Goal: Information Seeking & Learning: Learn about a topic

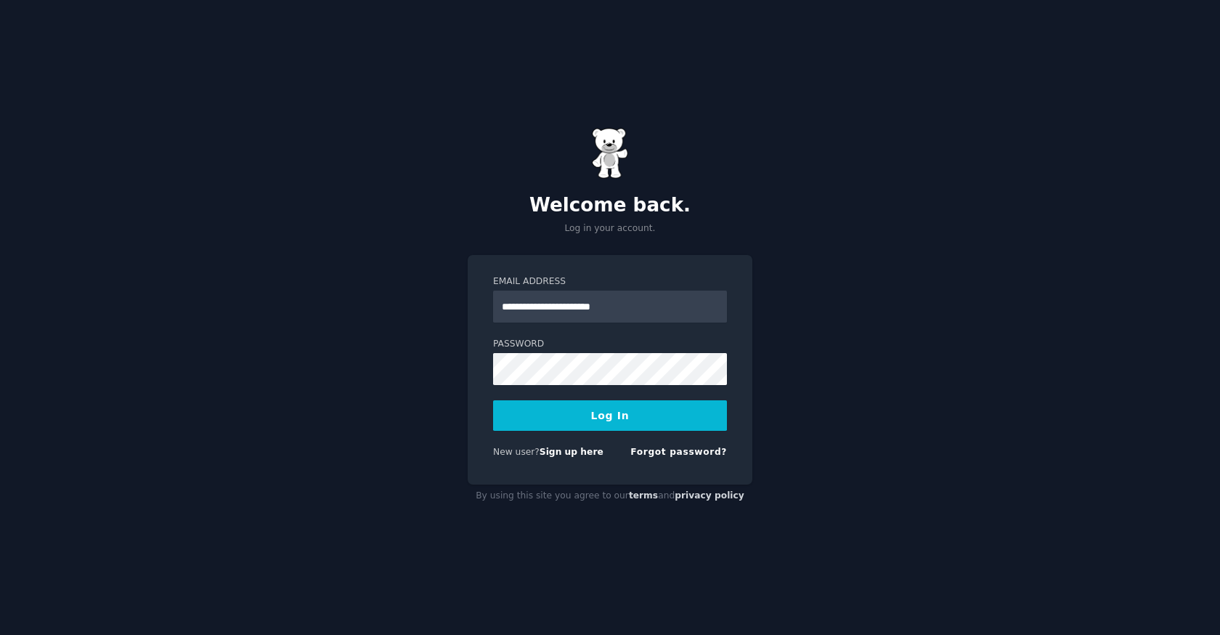
click at [590, 306] on input "**********" at bounding box center [610, 306] width 234 height 32
type input "**********"
click at [603, 415] on button "Log In" at bounding box center [610, 415] width 234 height 30
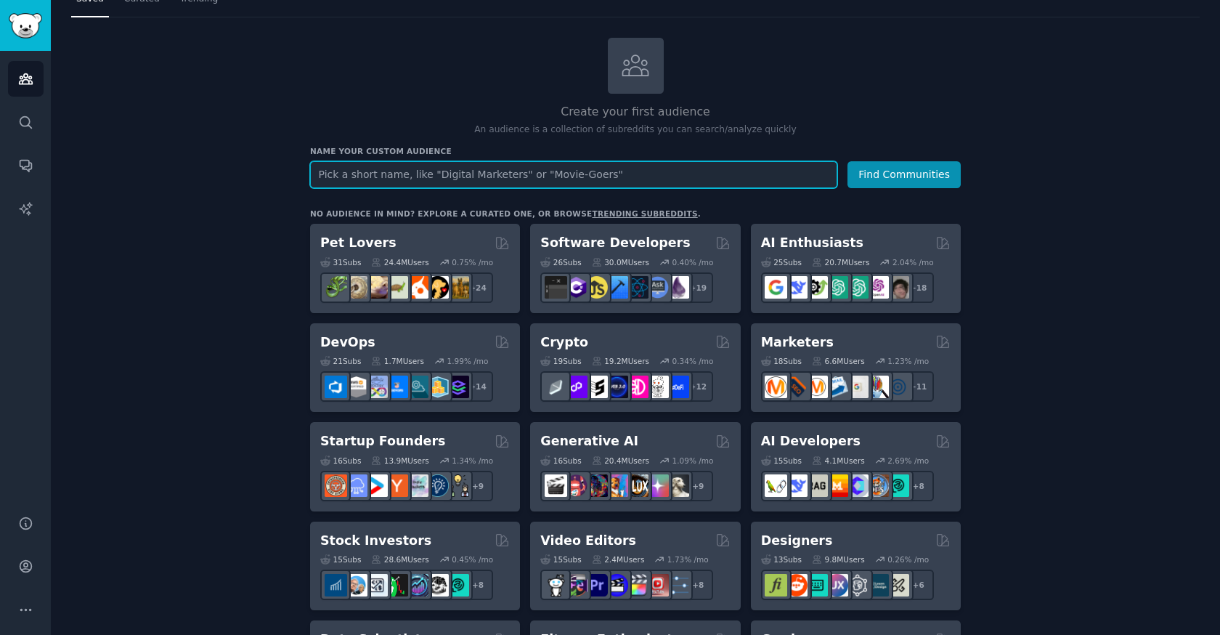
scroll to position [54, 0]
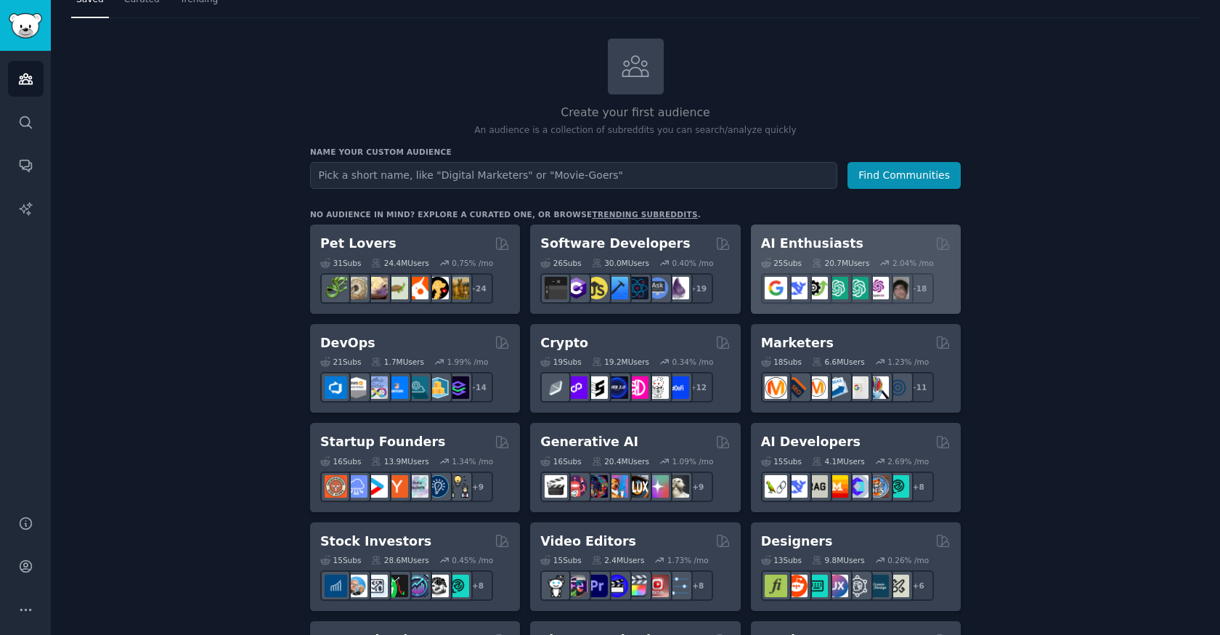
click at [799, 243] on h2 "AI Enthusiasts" at bounding box center [812, 244] width 102 height 18
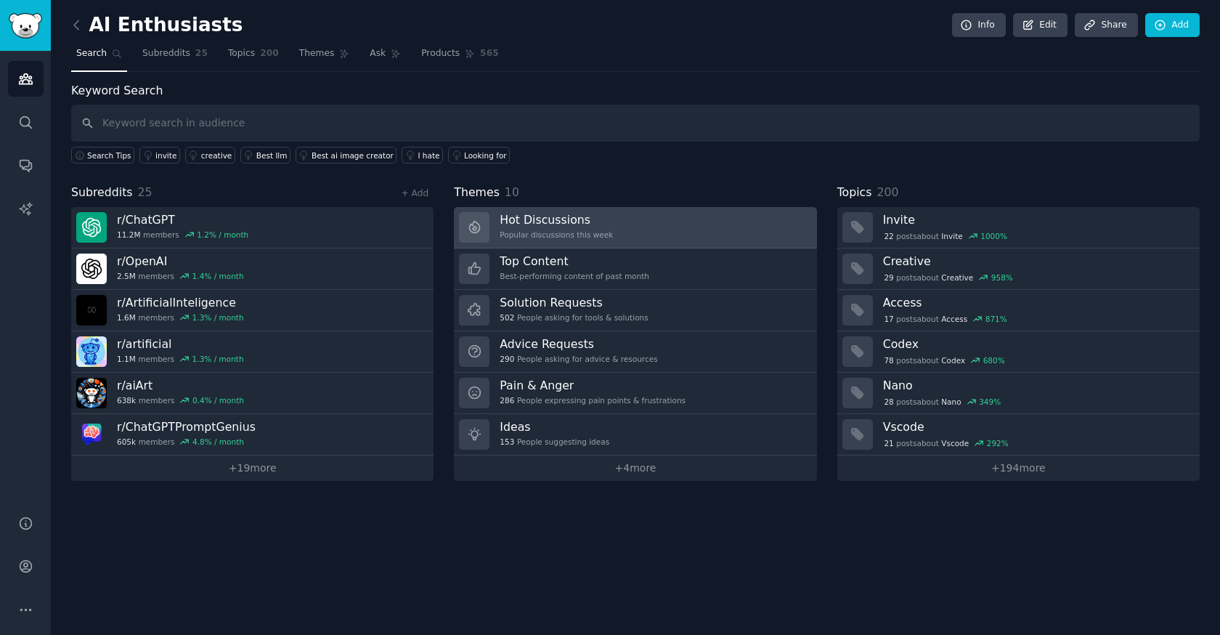
click at [550, 221] on h3 "Hot Discussions" at bounding box center [556, 219] width 113 height 15
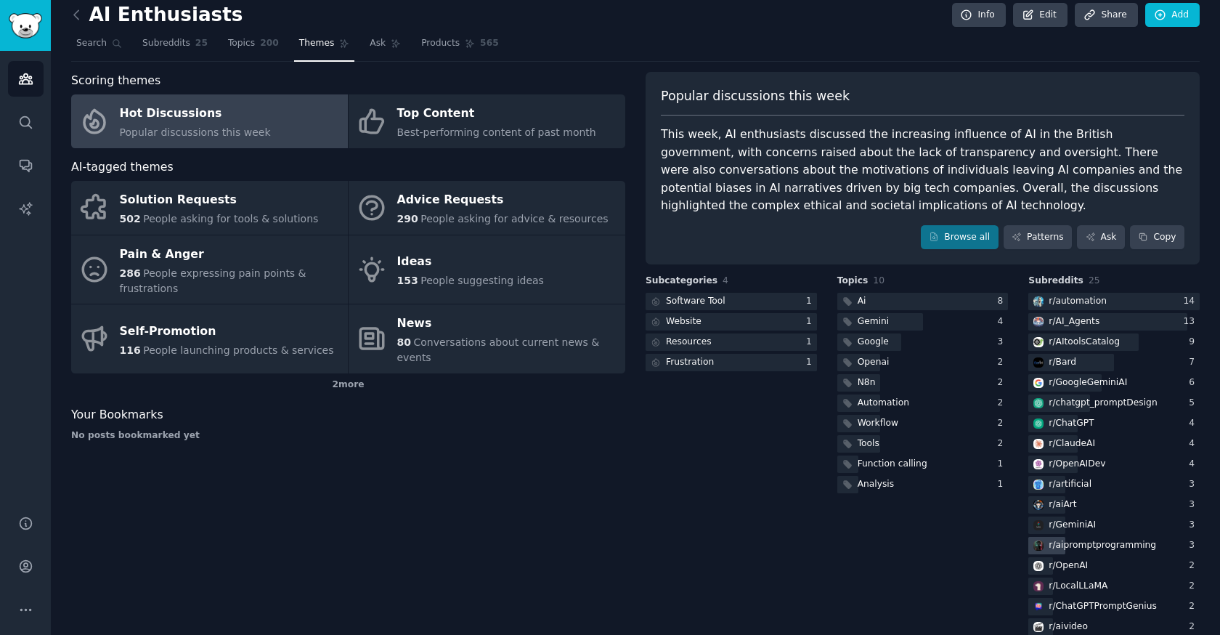
scroll to position [7, 0]
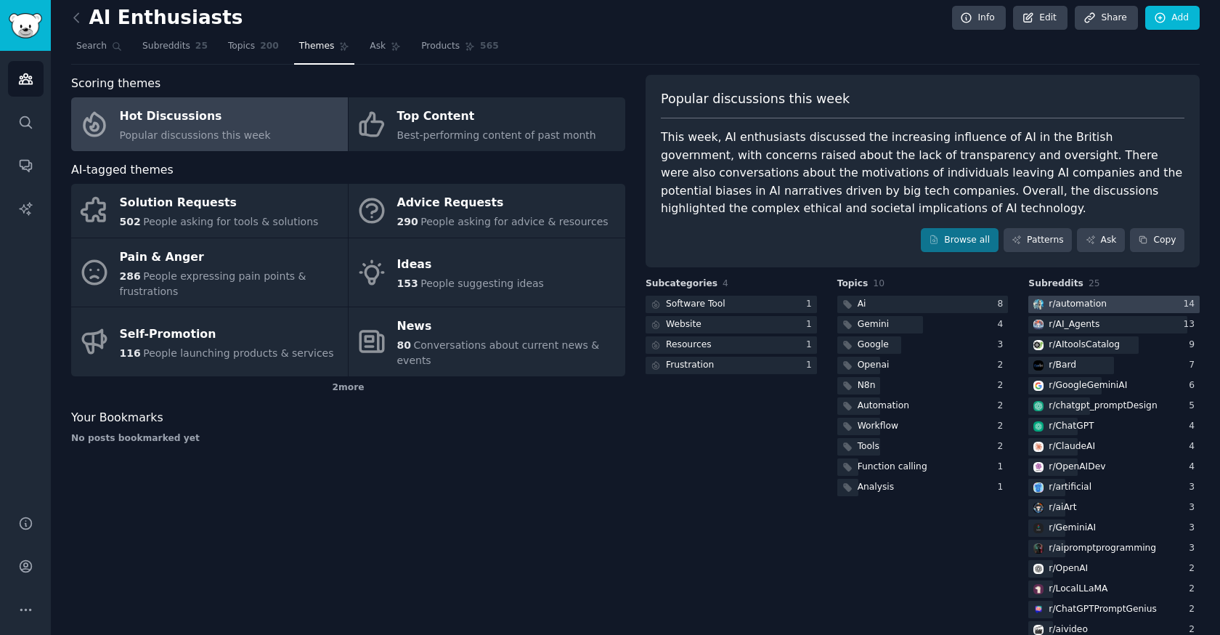
click at [1100, 300] on div "r/ automation" at bounding box center [1068, 305] width 81 height 18
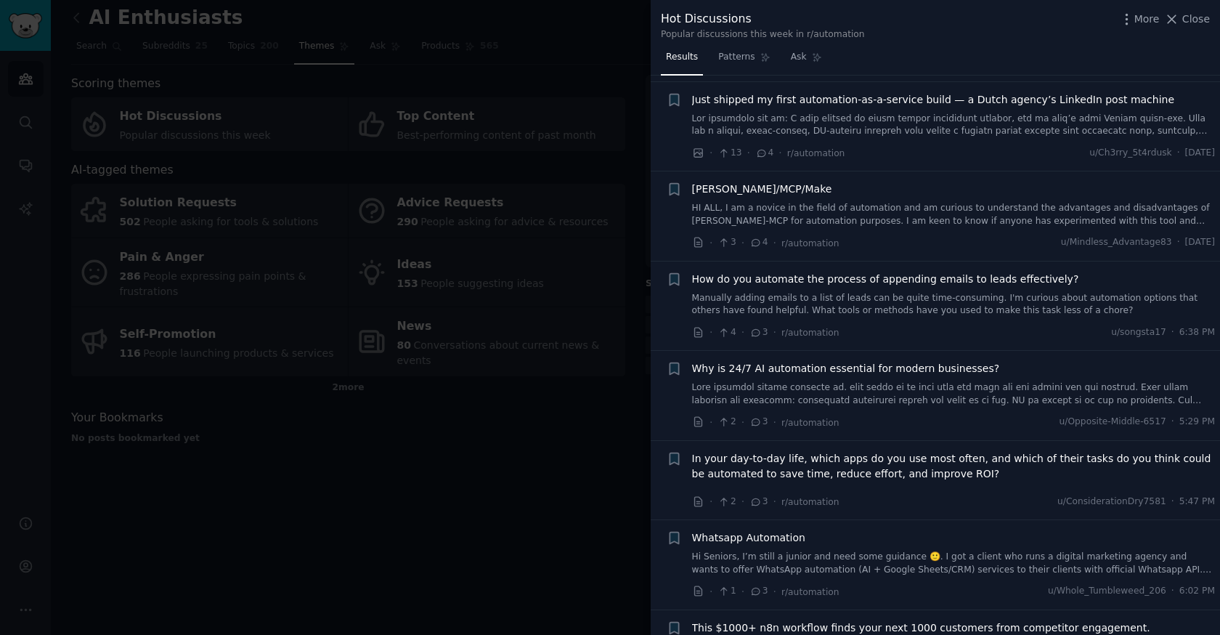
scroll to position [2133, 0]
click at [1197, 22] on span "Close" at bounding box center [1196, 19] width 28 height 15
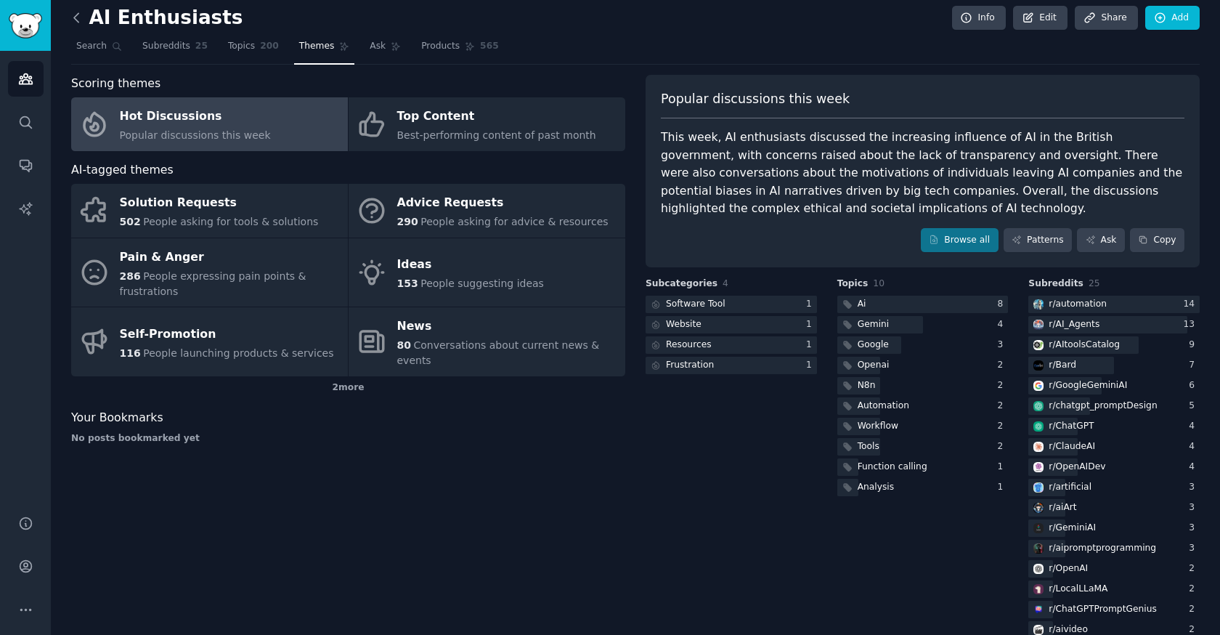
click at [76, 12] on icon at bounding box center [76, 17] width 15 height 15
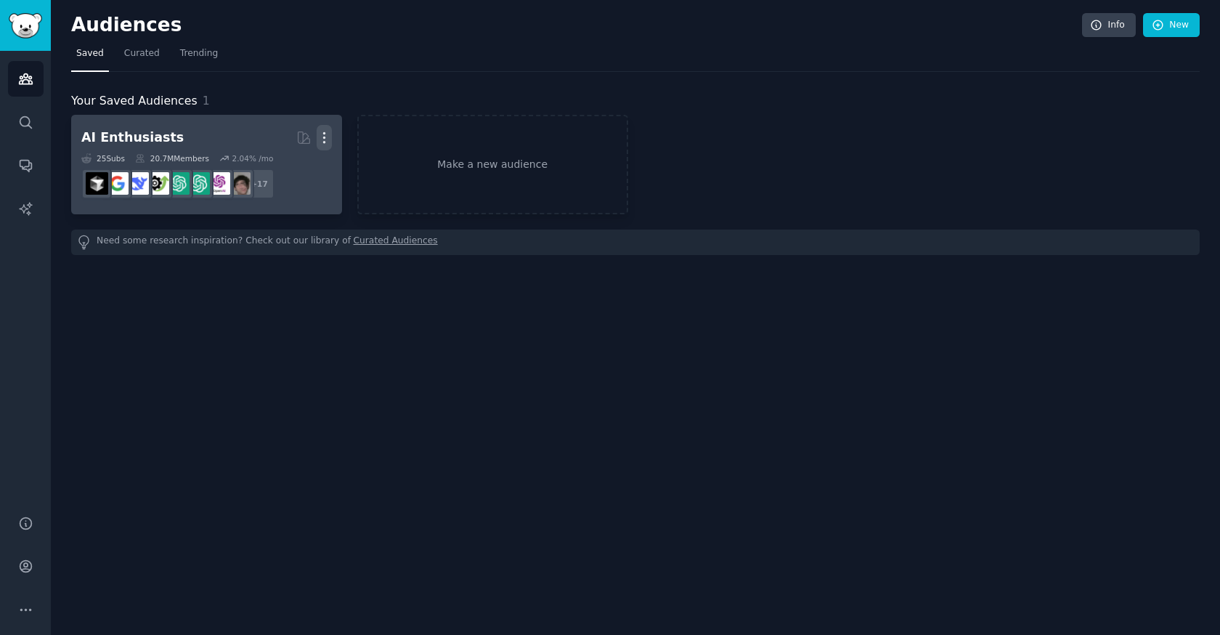
click at [325, 138] on icon "button" at bounding box center [323, 138] width 1 height 10
click at [280, 168] on p "Delete" at bounding box center [284, 167] width 33 height 15
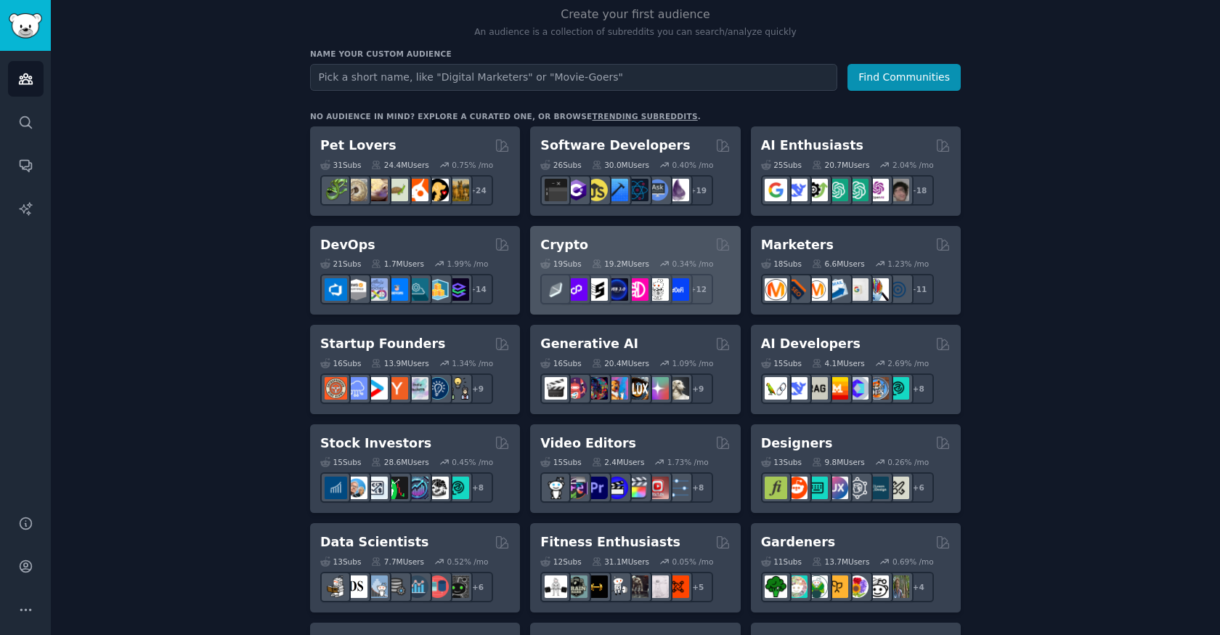
scroll to position [153, 0]
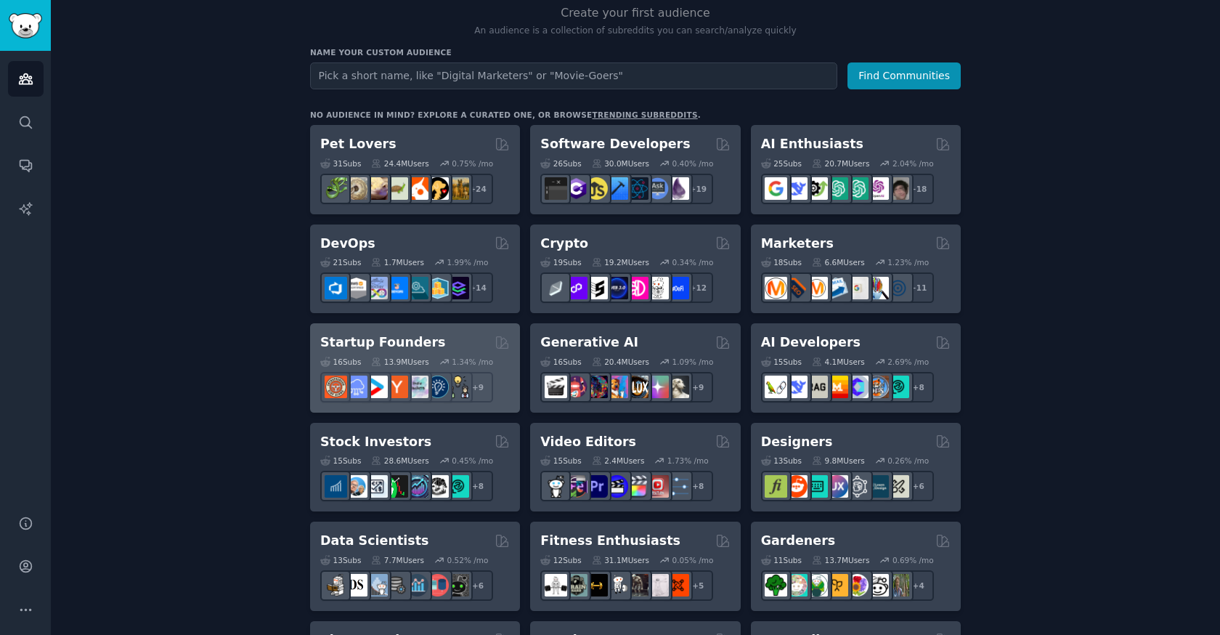
click at [380, 340] on h2 "Startup Founders" at bounding box center [382, 342] width 125 height 18
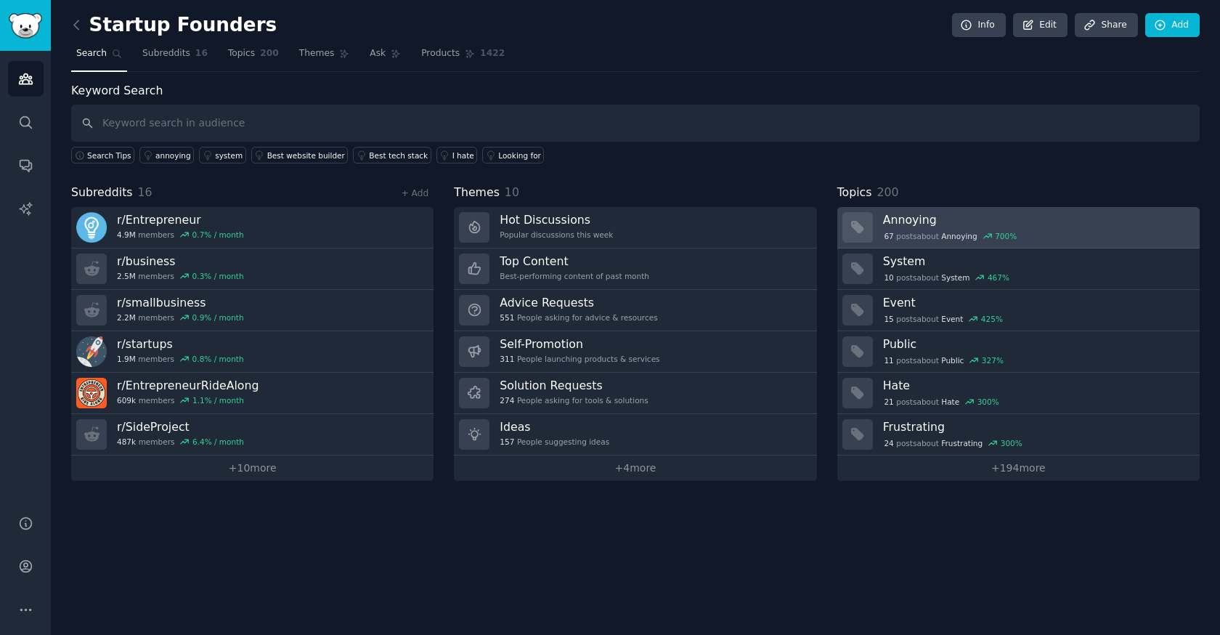
click at [911, 221] on h3 "Annoying" at bounding box center [1036, 219] width 306 height 15
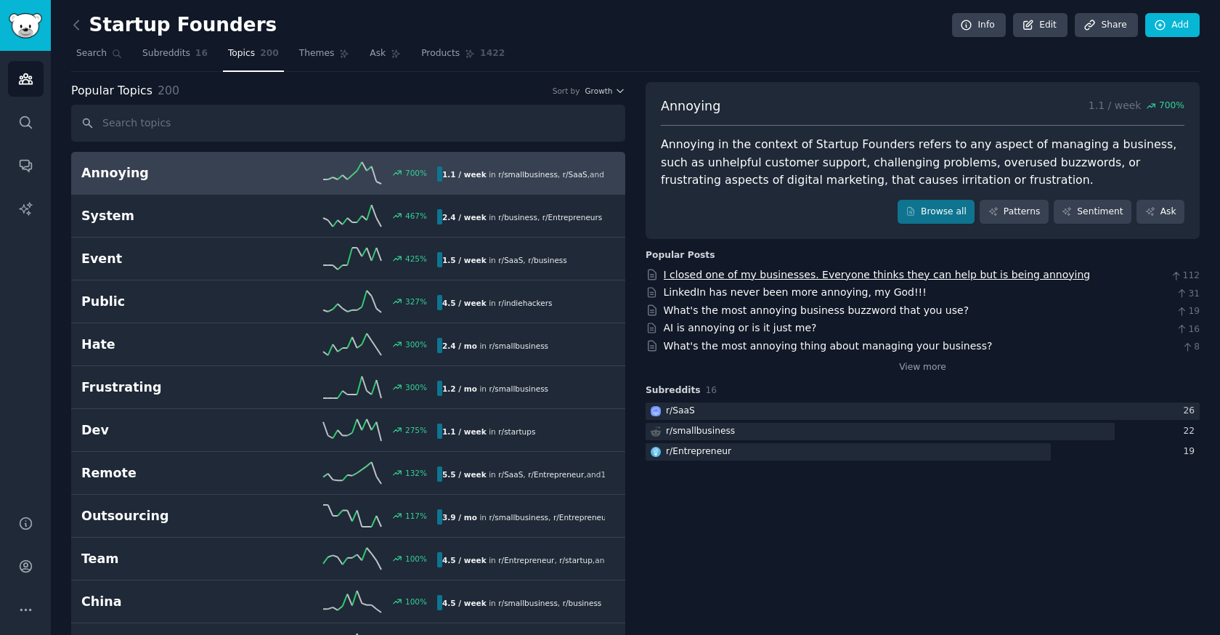
click at [832, 272] on link "I closed one of my businesses. Everyone thinks they can help but is being annoy…" at bounding box center [877, 275] width 427 height 12
click at [76, 28] on icon at bounding box center [76, 24] width 15 height 15
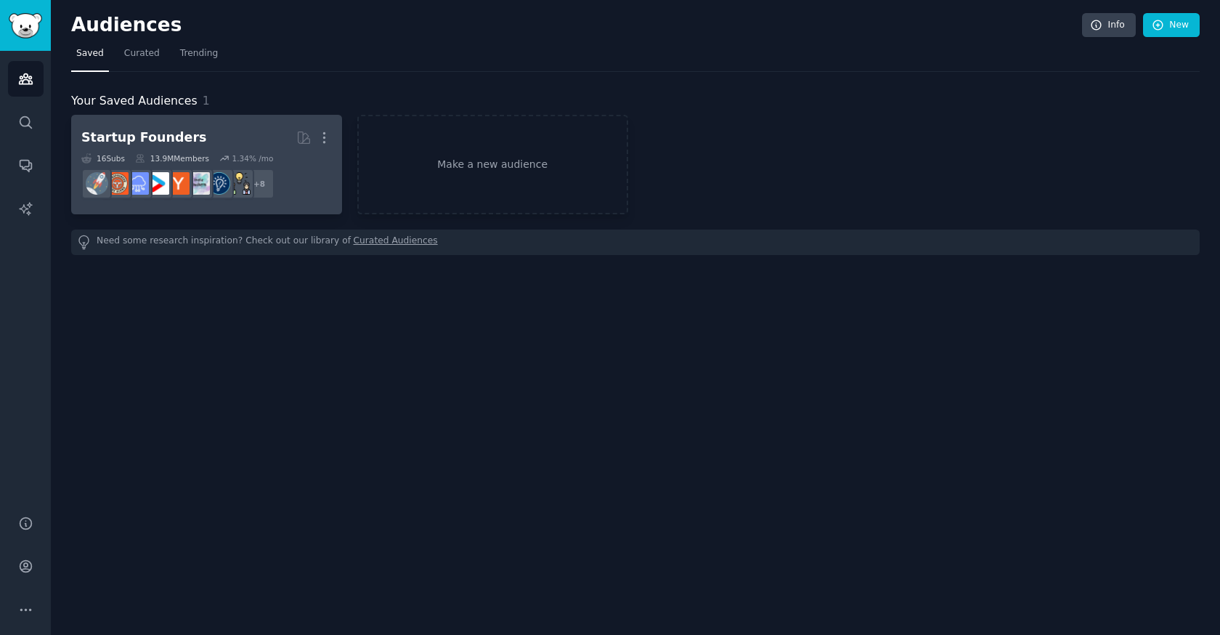
click at [173, 139] on div "Startup Founders" at bounding box center [143, 138] width 125 height 18
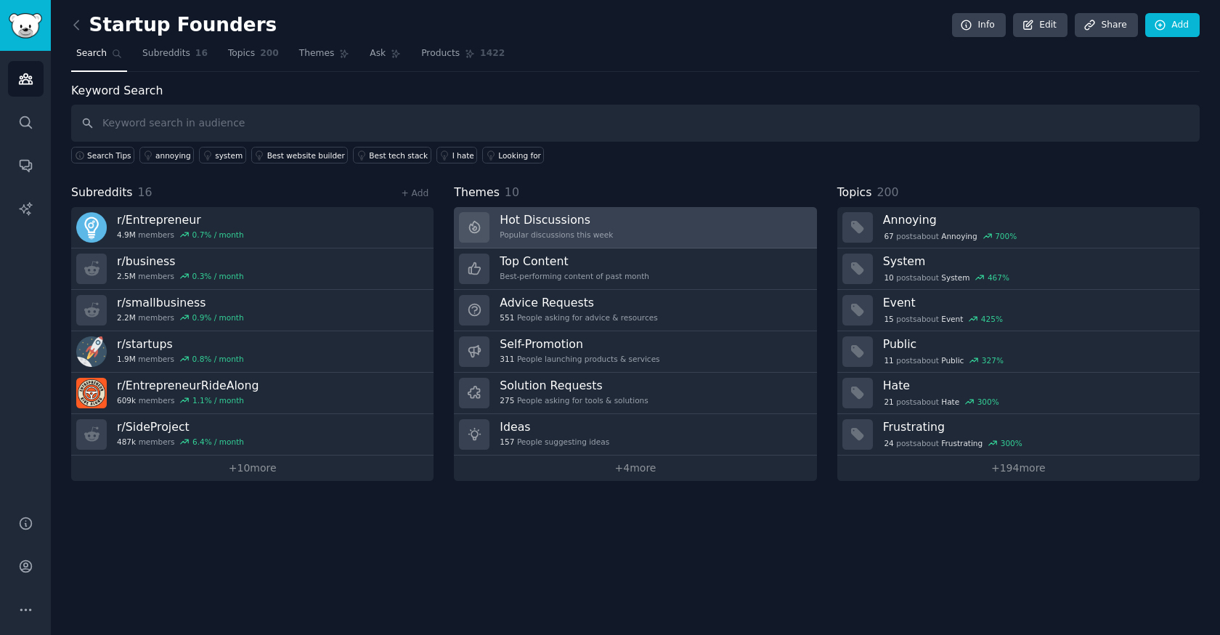
click at [517, 219] on h3 "Hot Discussions" at bounding box center [556, 219] width 113 height 15
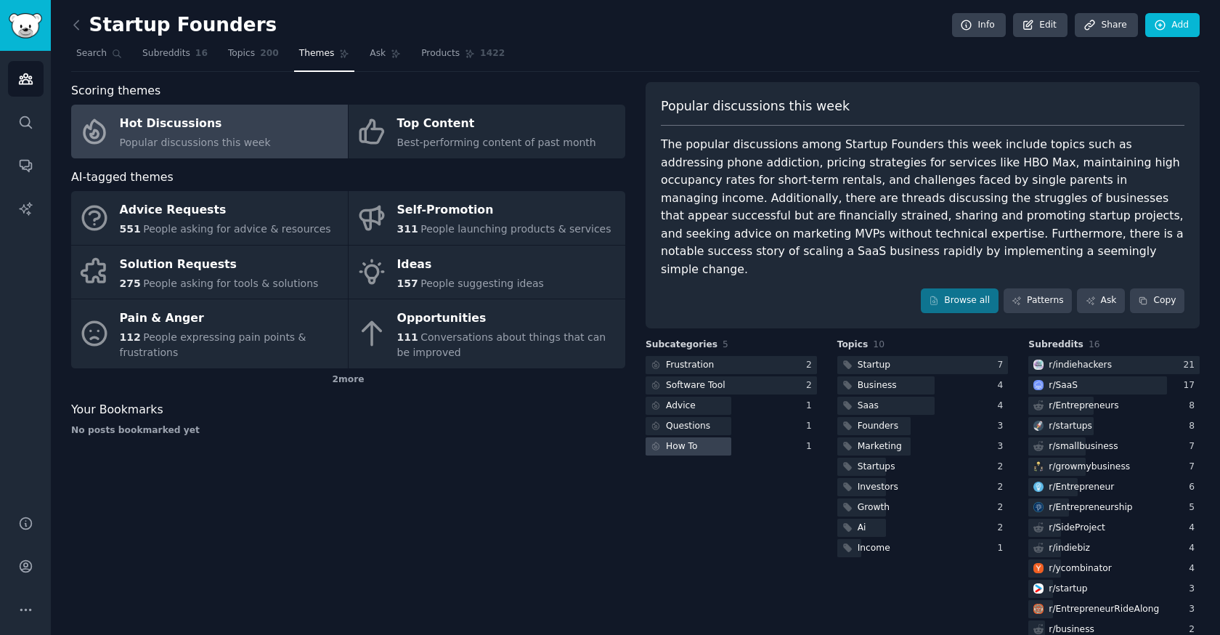
click at [691, 440] on div "How To" at bounding box center [682, 446] width 32 height 13
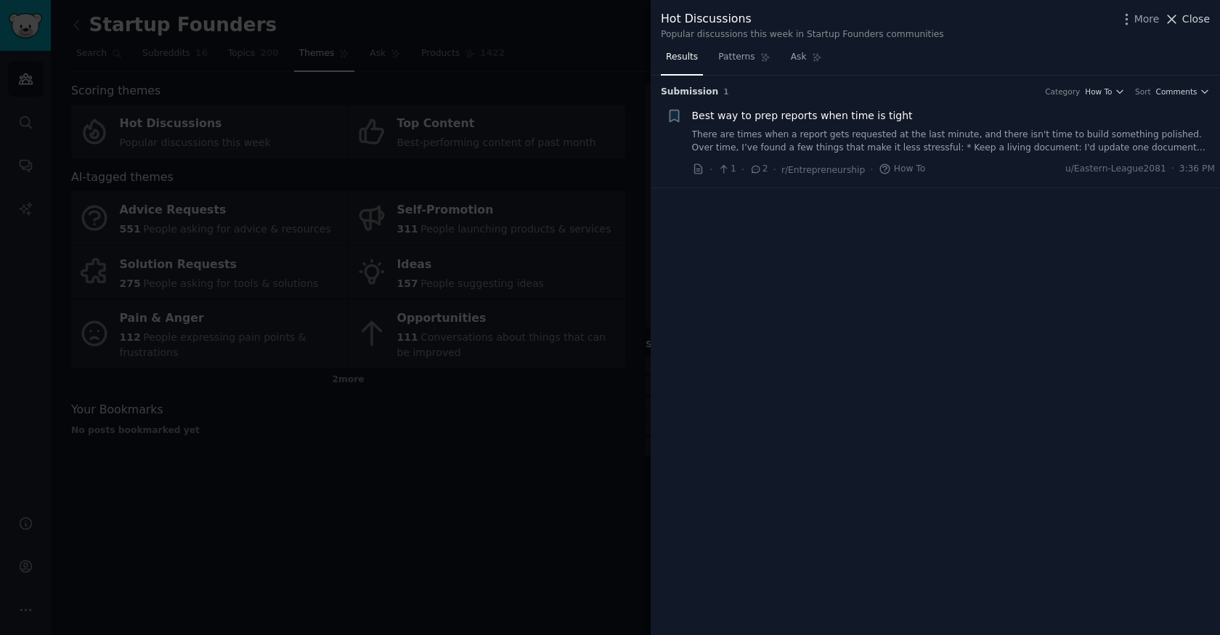
click at [1192, 12] on span "Close" at bounding box center [1196, 19] width 28 height 15
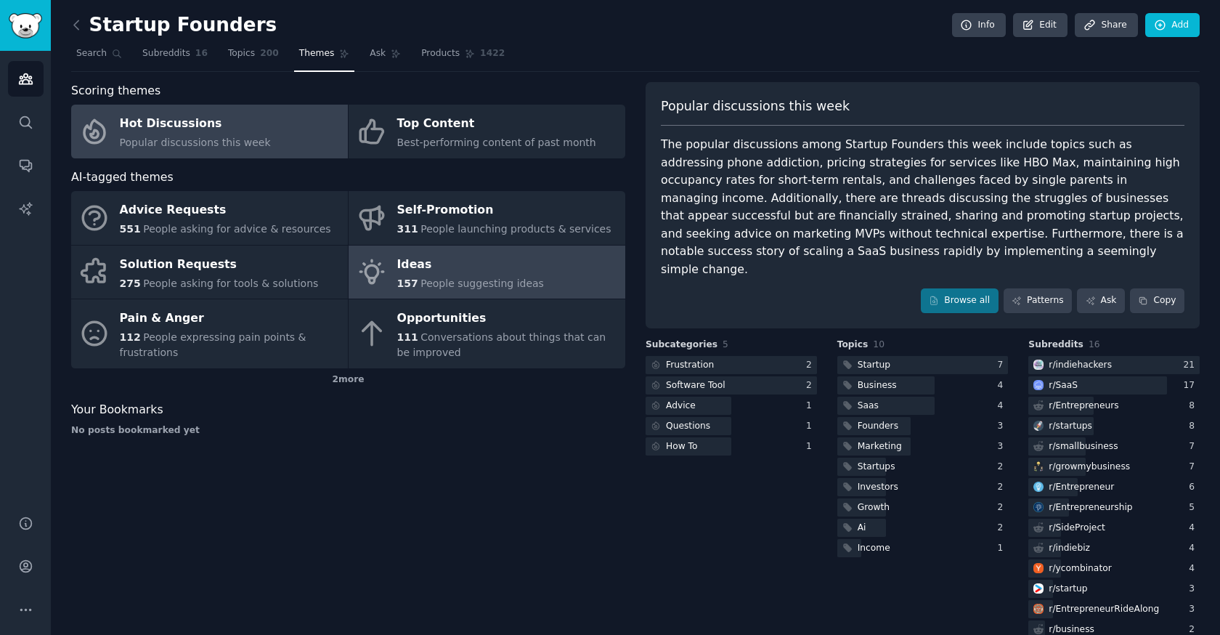
click at [418, 266] on div "Ideas" at bounding box center [470, 264] width 147 height 23
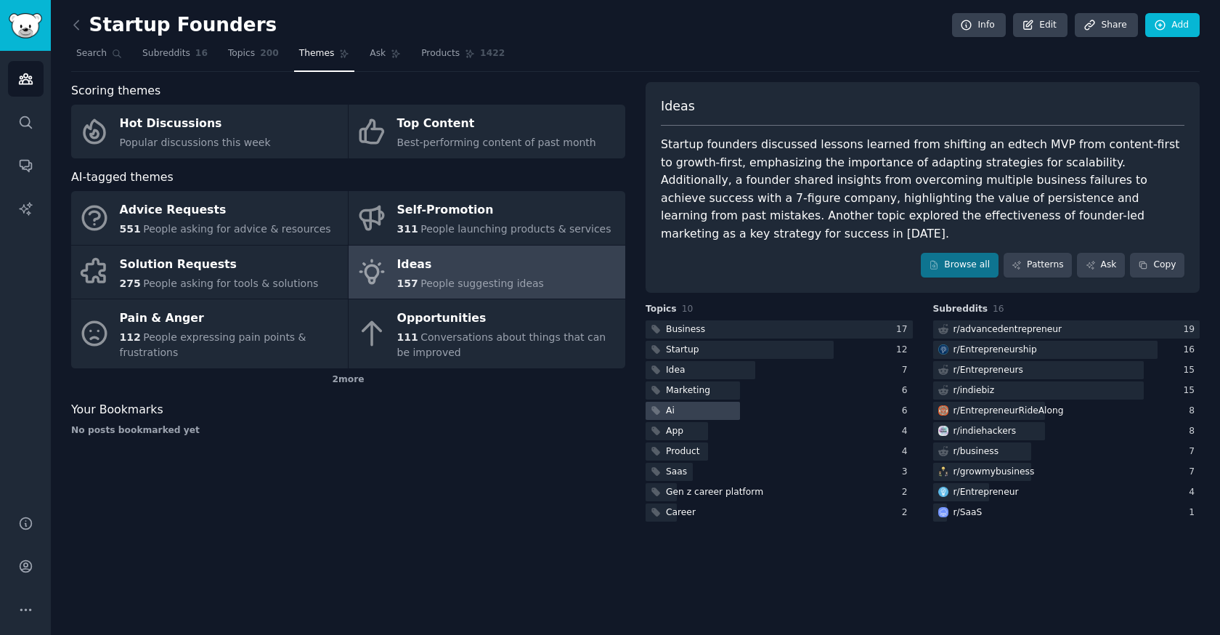
click at [673, 404] on div "Ai" at bounding box center [670, 410] width 9 height 13
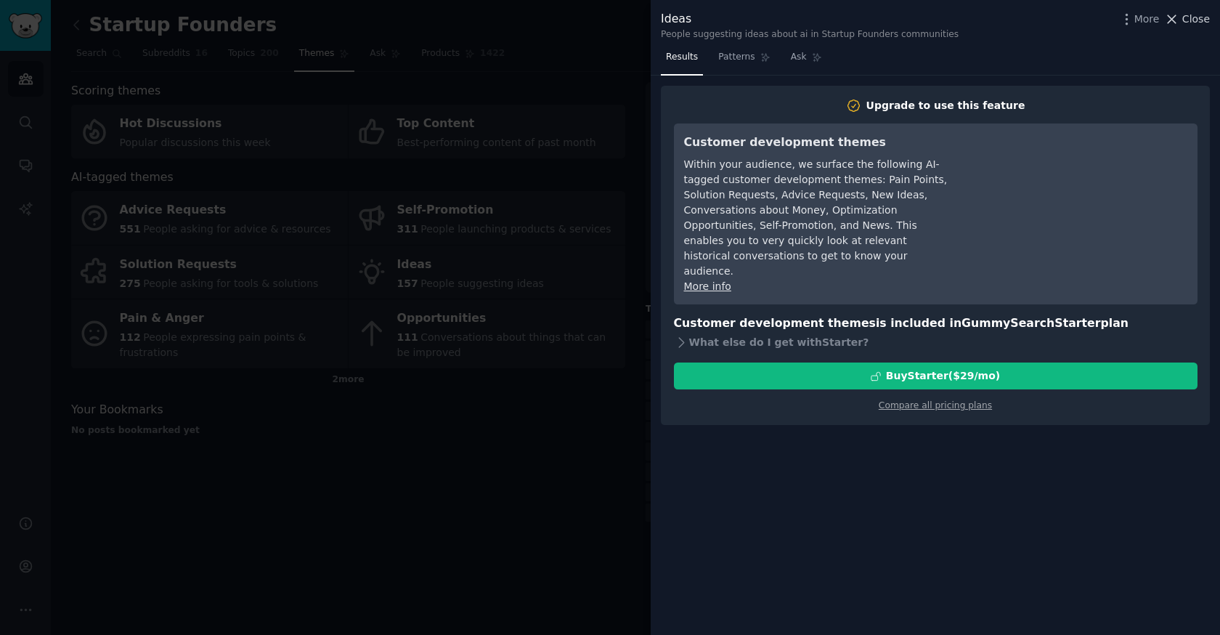
click at [1194, 23] on span "Close" at bounding box center [1196, 19] width 28 height 15
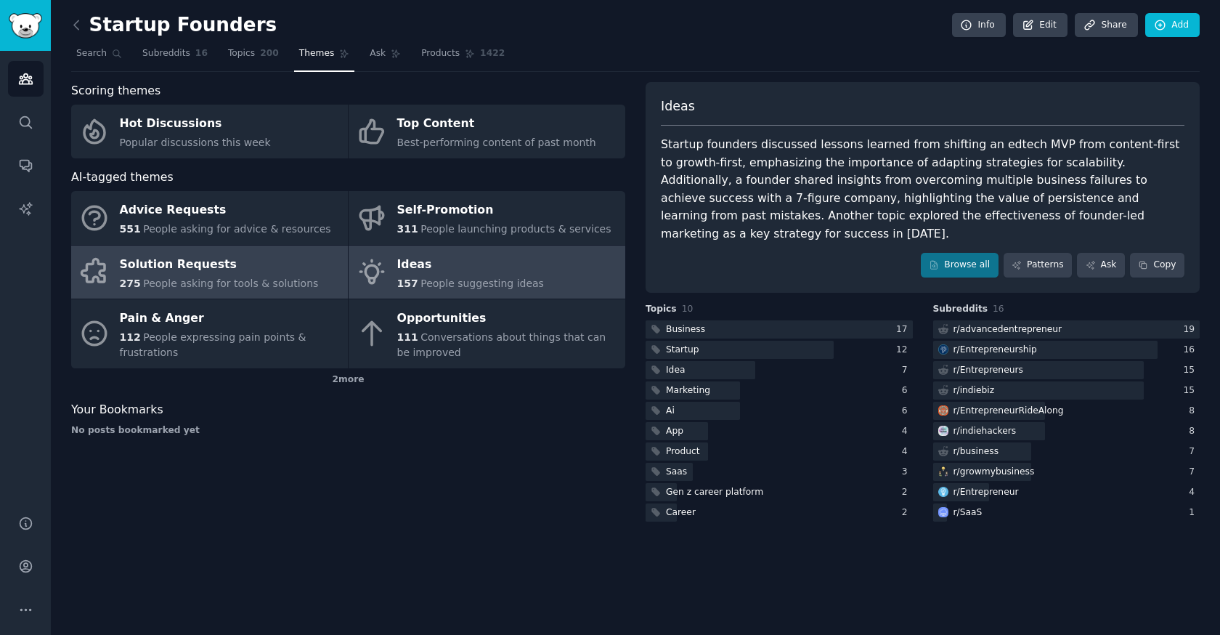
click at [200, 263] on div "Solution Requests" at bounding box center [219, 264] width 199 height 23
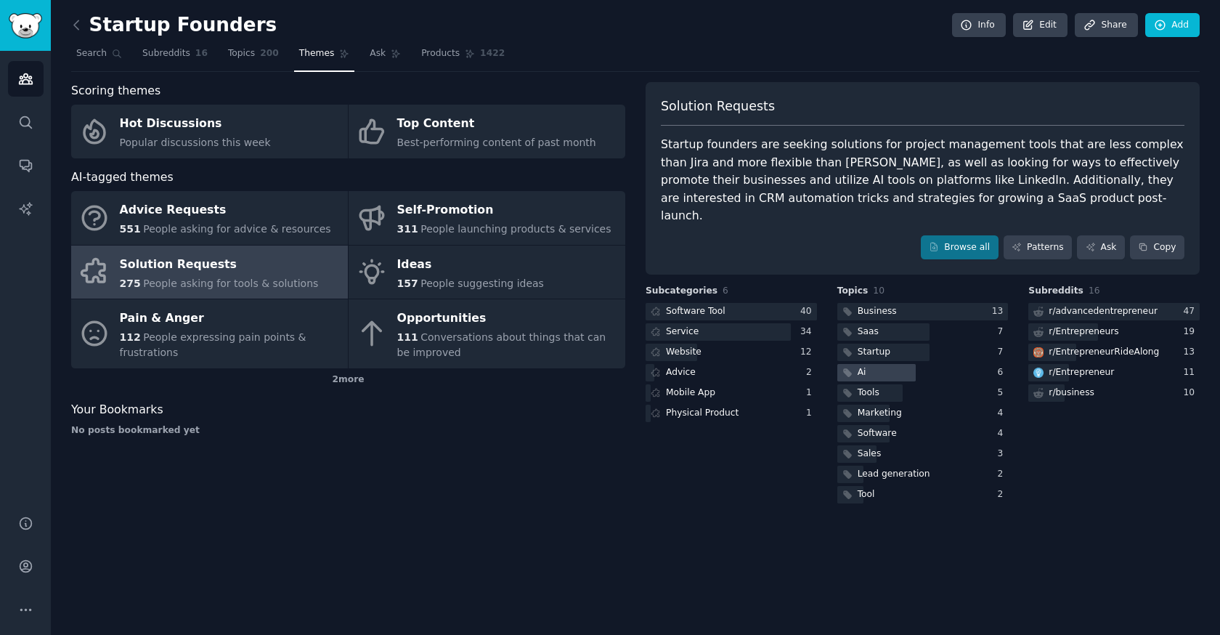
click at [864, 366] on div "Ai" at bounding box center [862, 372] width 9 height 13
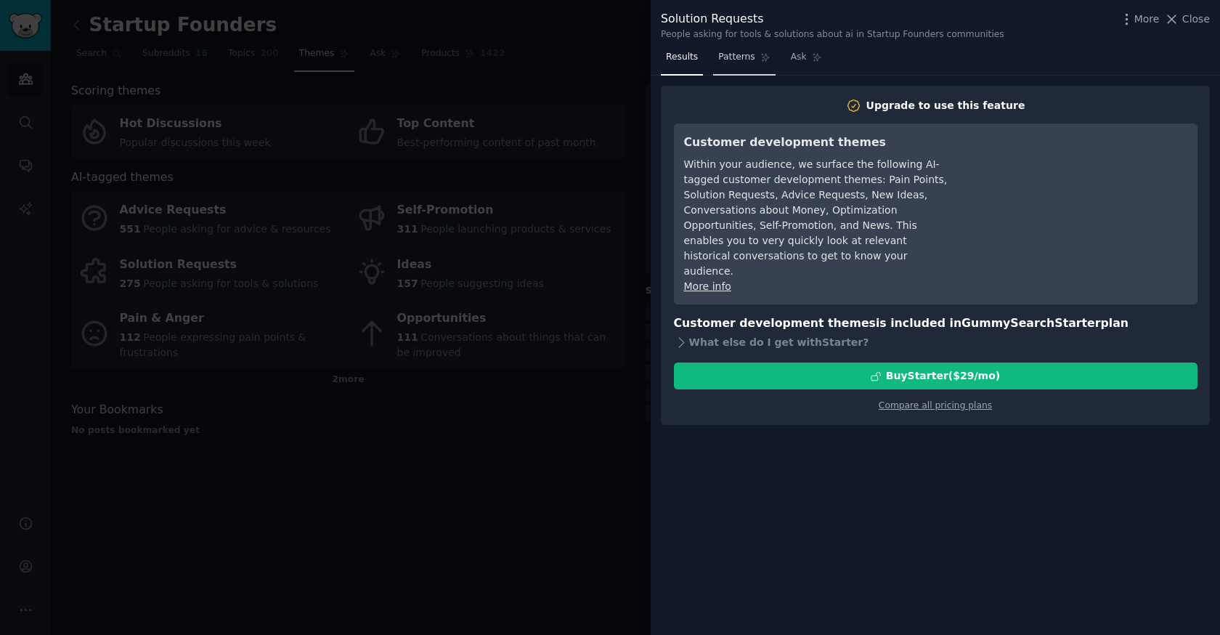
click at [743, 56] on span "Patterns" at bounding box center [736, 57] width 36 height 13
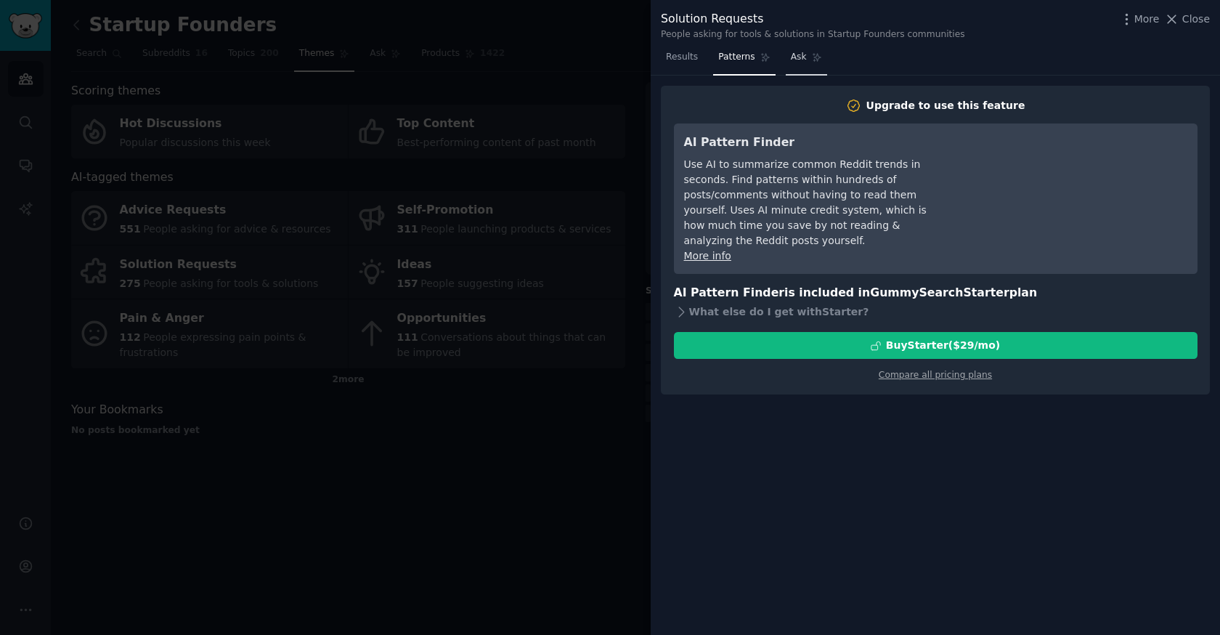
click at [813, 55] on icon at bounding box center [817, 57] width 10 height 10
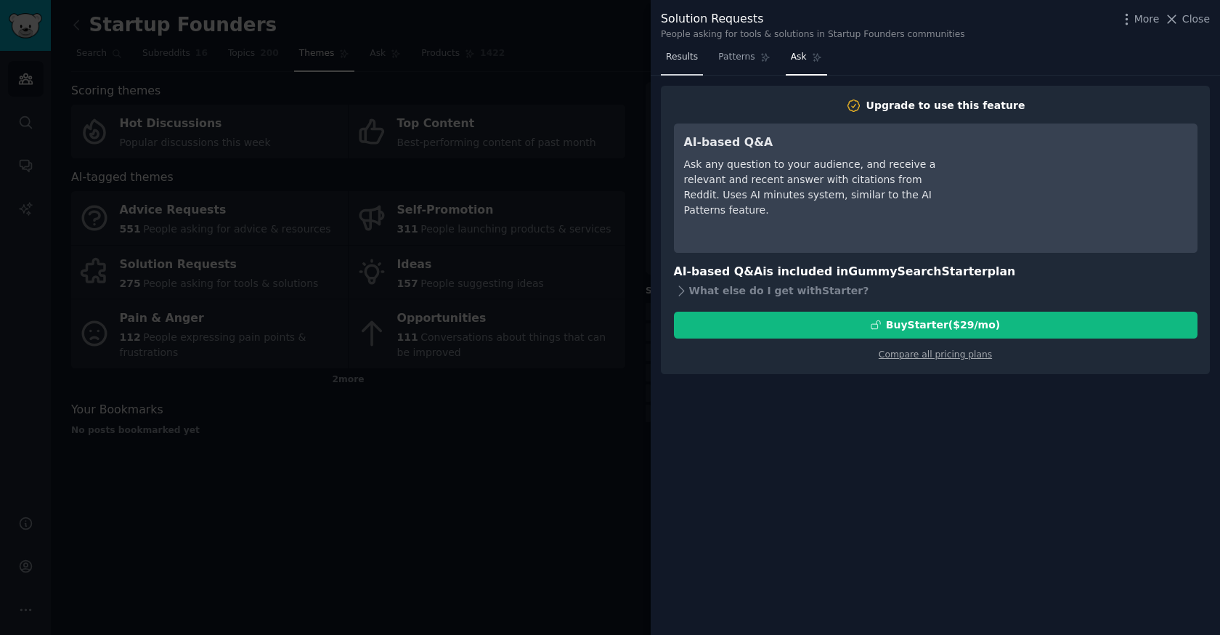
click at [685, 54] on span "Results" at bounding box center [682, 57] width 32 height 13
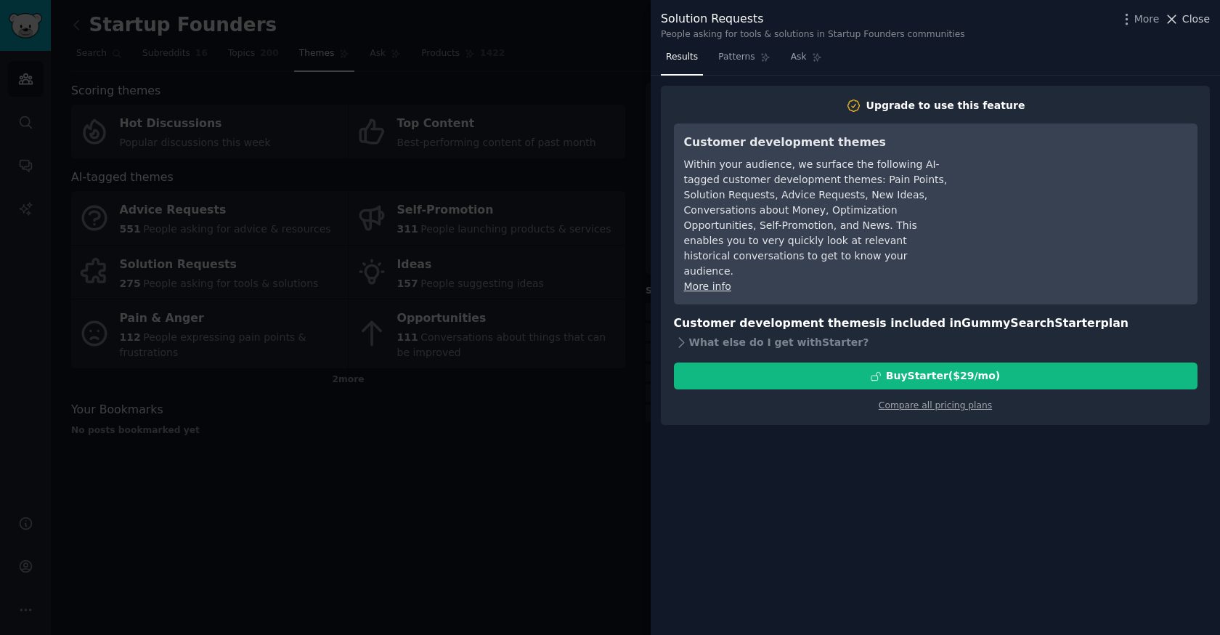
click at [1197, 17] on span "Close" at bounding box center [1196, 19] width 28 height 15
